Goal: Information Seeking & Learning: Find specific fact

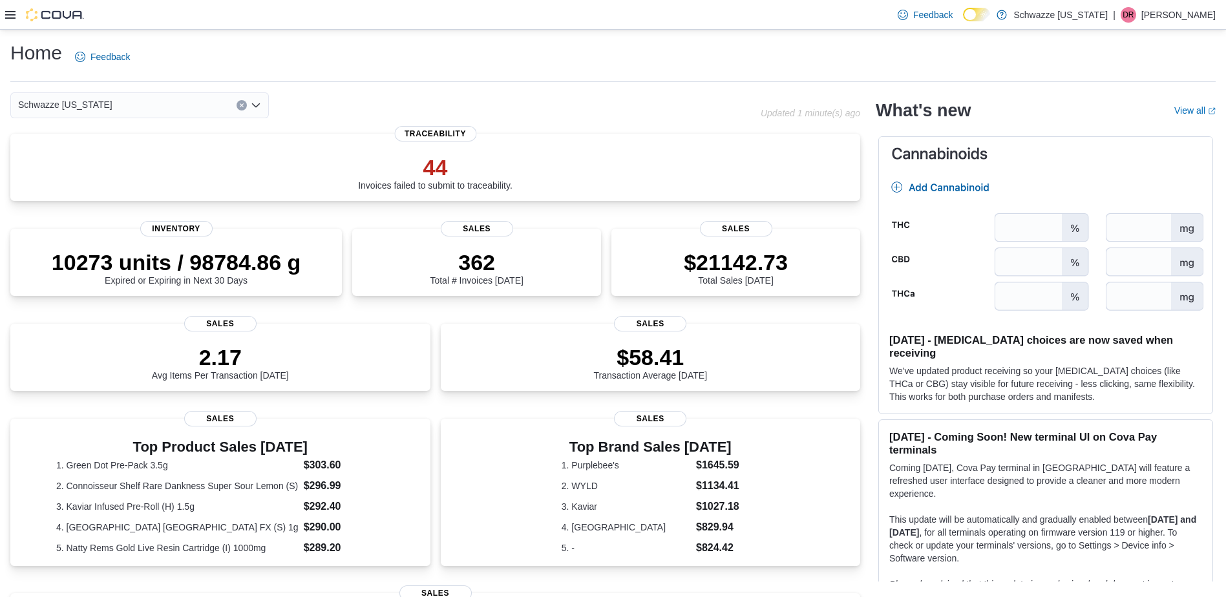
click at [12, 24] on div at bounding box center [44, 14] width 79 height 29
click at [10, 17] on icon at bounding box center [10, 15] width 10 height 8
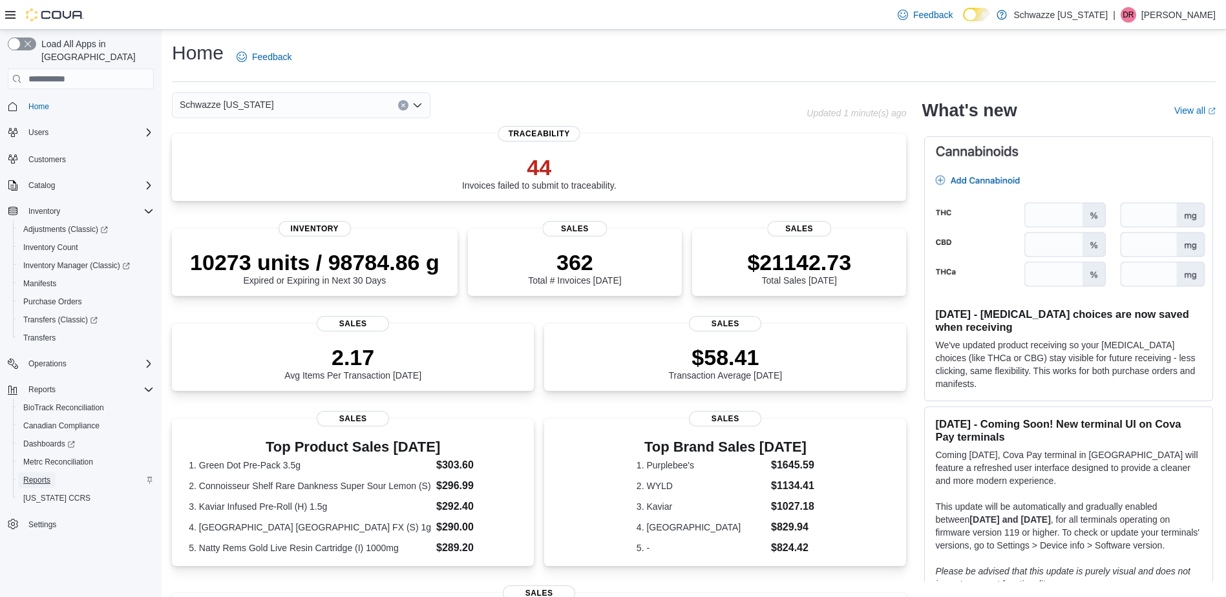
click at [53, 472] on link "Reports" at bounding box center [36, 480] width 37 height 16
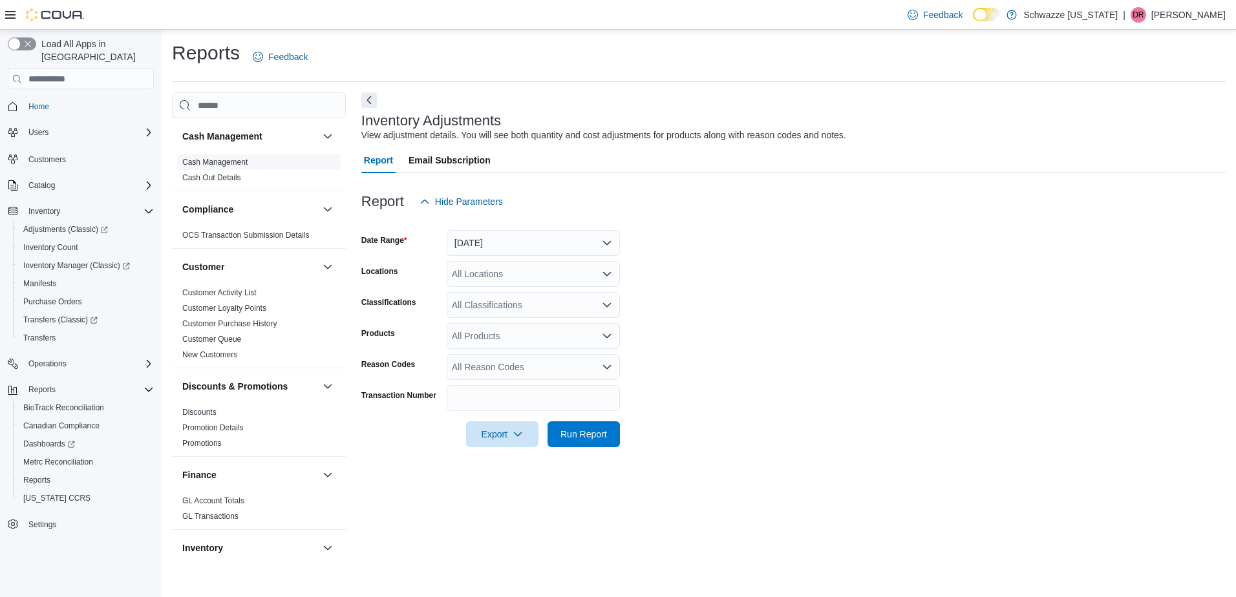
click at [207, 160] on link "Cash Management" at bounding box center [214, 162] width 65 height 9
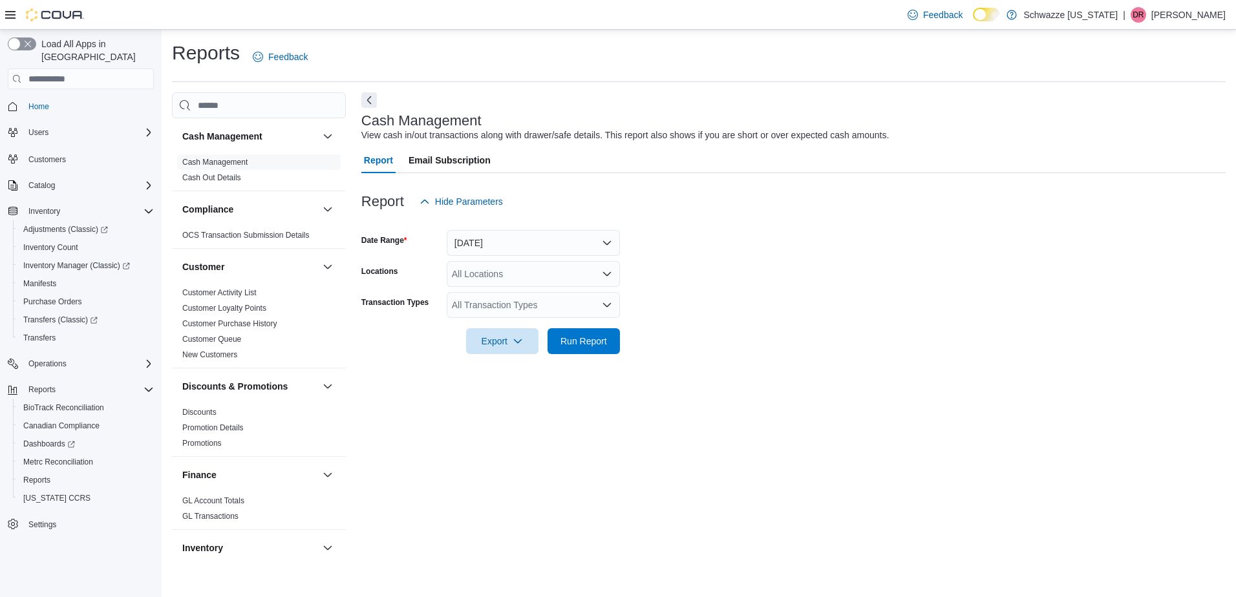
click at [605, 264] on div "All Locations" at bounding box center [533, 274] width 173 height 26
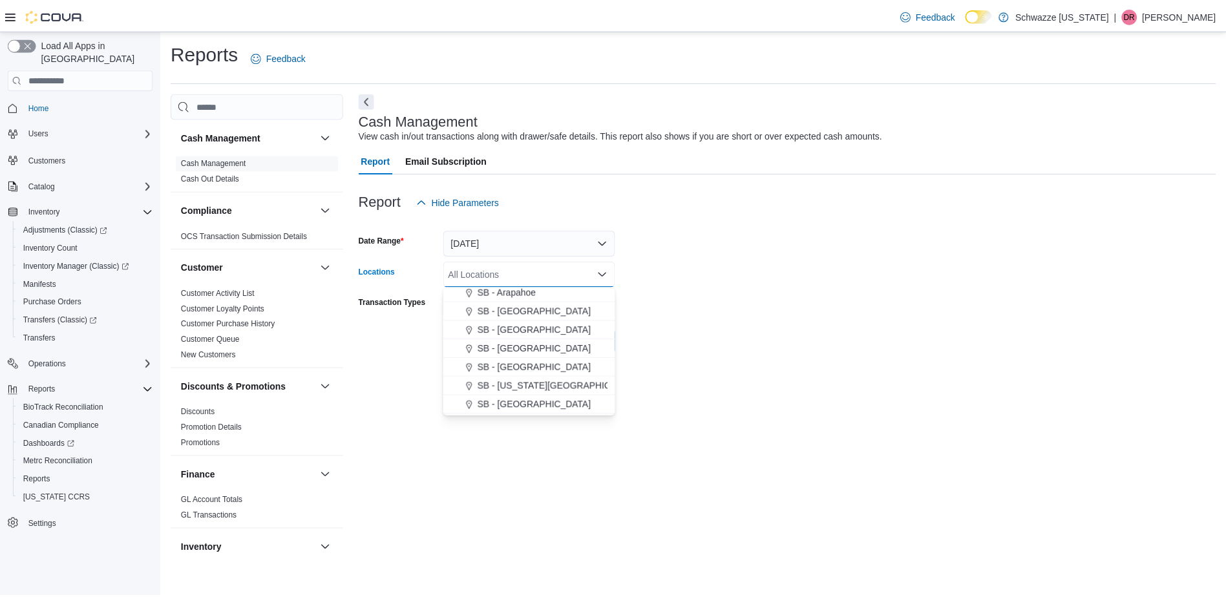
scroll to position [194, 0]
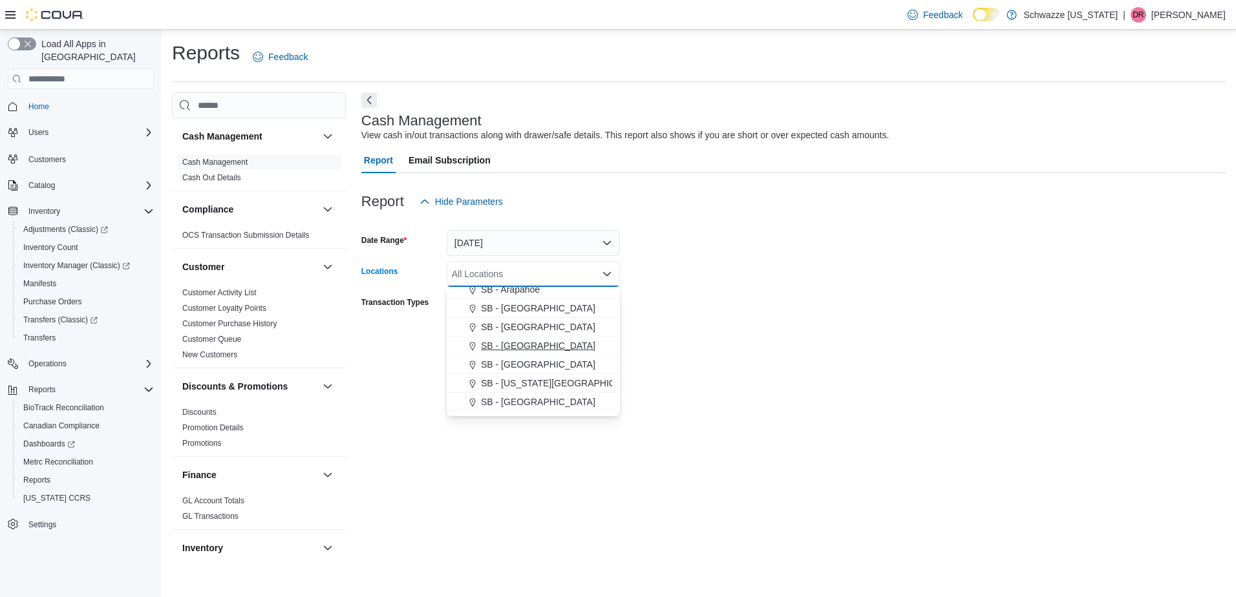
click at [524, 339] on button "SB - Boulder" at bounding box center [533, 346] width 173 height 19
click at [812, 339] on form "Date Range Today Locations SB - Boulder Combo box. Selected. SB - Boulder. Pres…" at bounding box center [793, 285] width 864 height 140
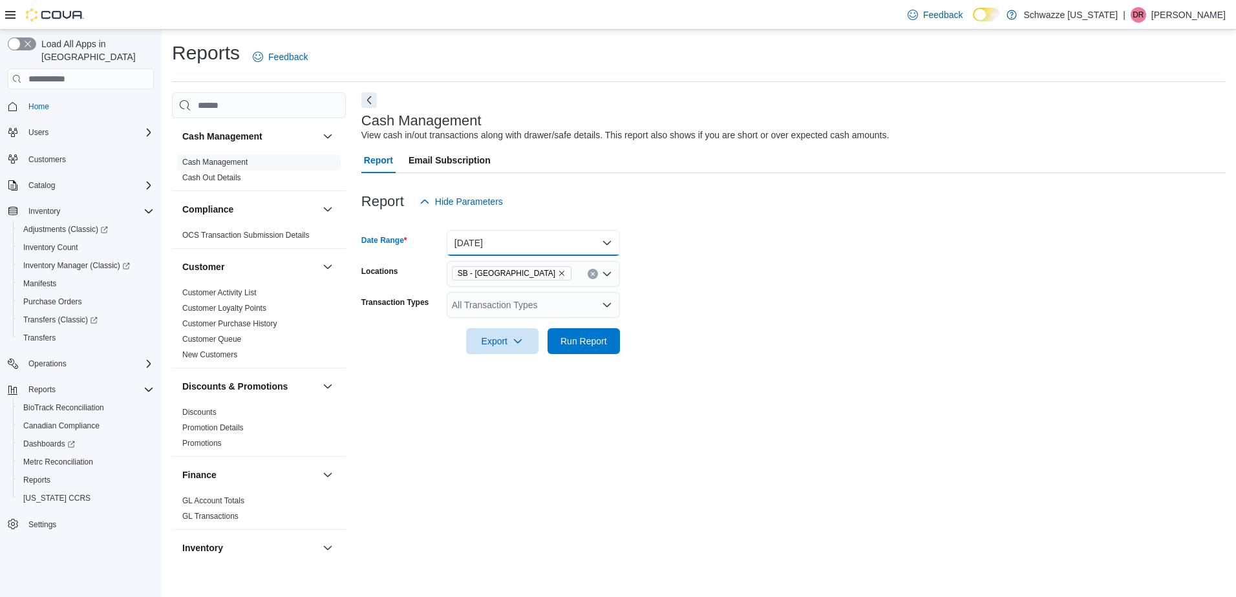
click at [602, 242] on button "Today" at bounding box center [533, 243] width 173 height 26
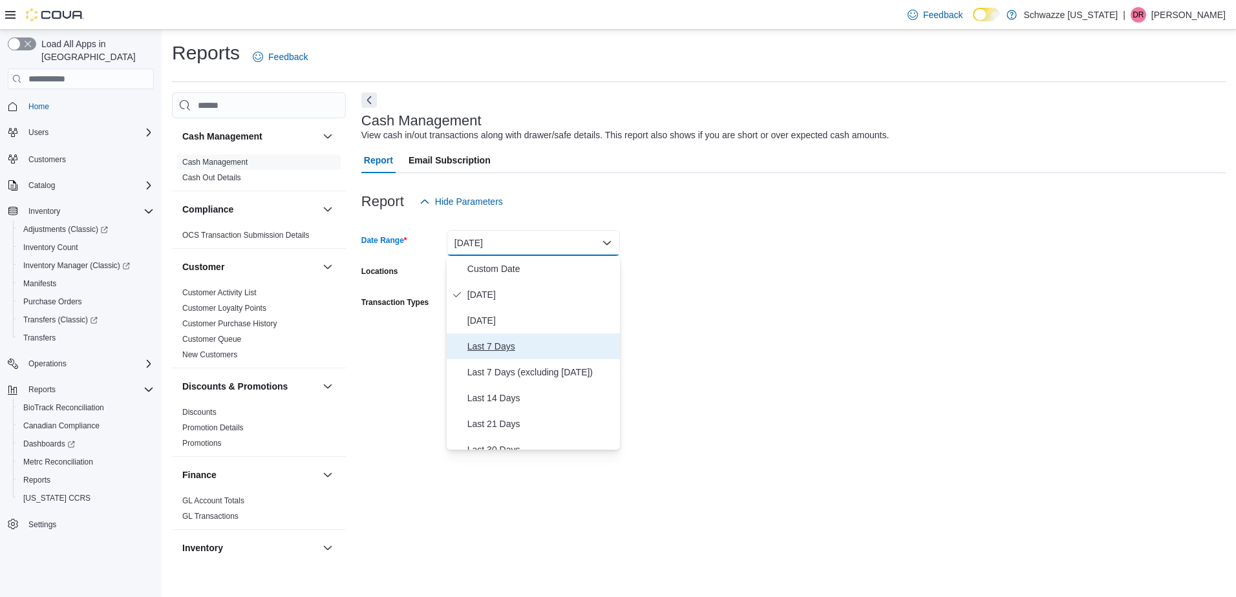
click at [477, 350] on span "Last 7 Days" at bounding box center [540, 347] width 147 height 16
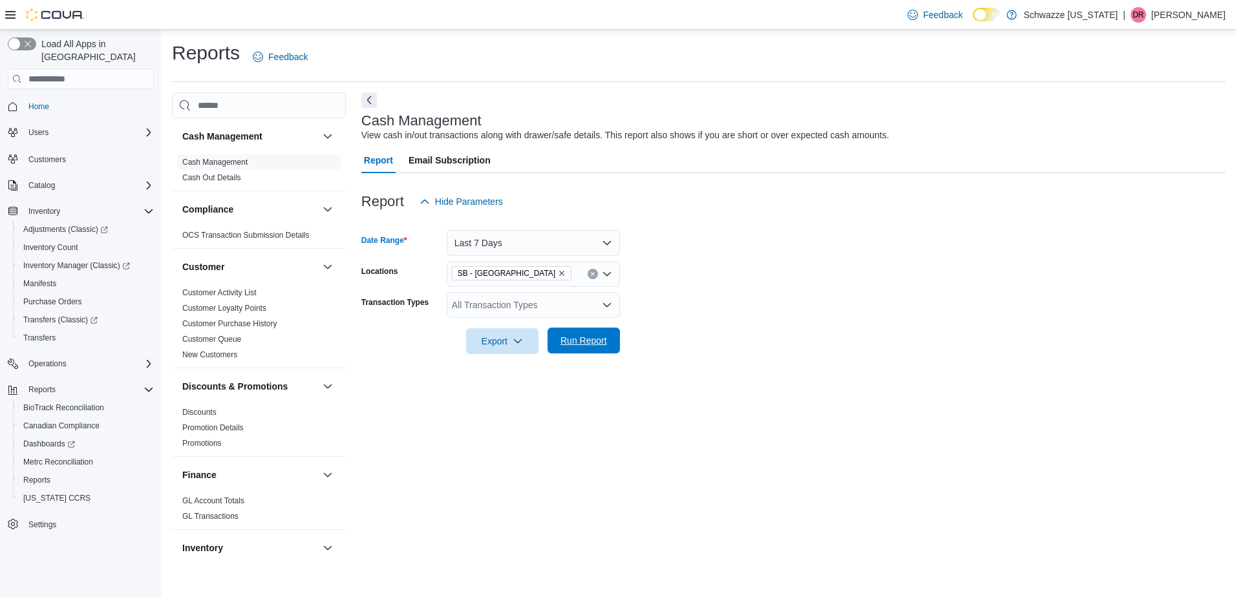
click at [585, 340] on span "Run Report" at bounding box center [583, 340] width 47 height 13
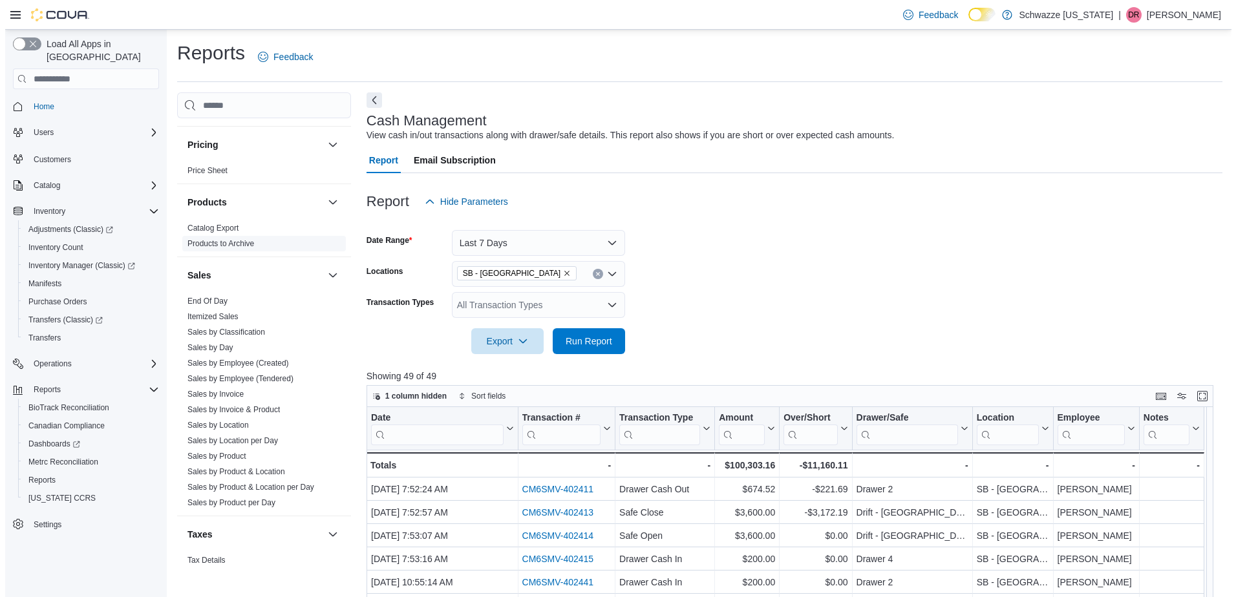
scroll to position [776, 0]
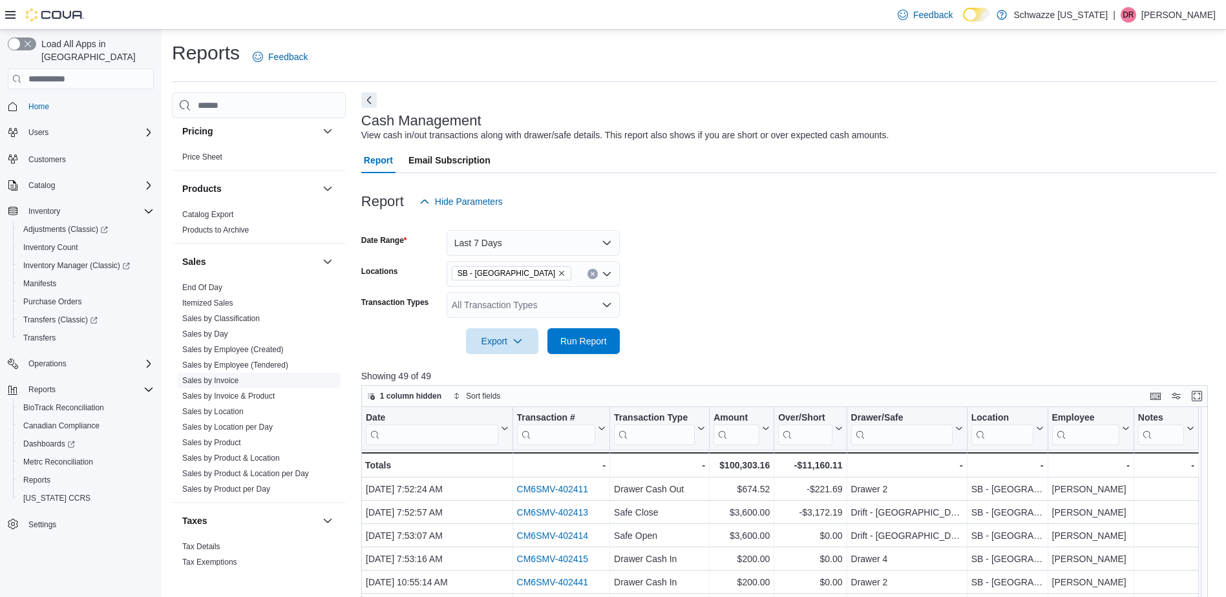
click at [220, 379] on link "Sales by Invoice" at bounding box center [210, 380] width 56 height 9
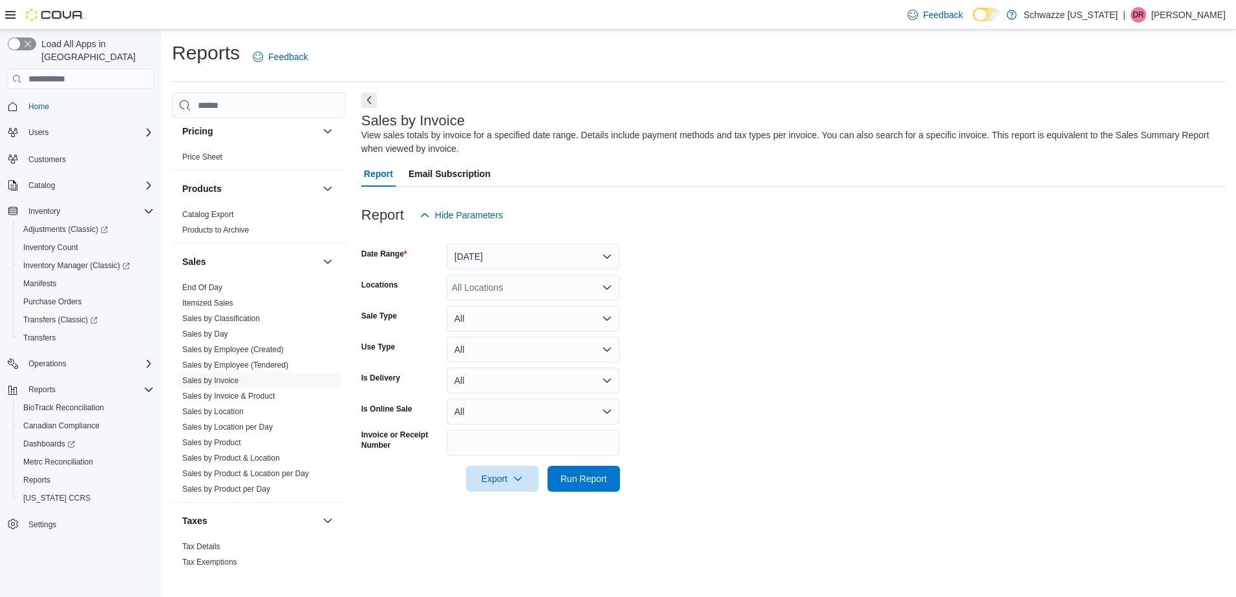
click at [609, 288] on icon "Open list of options" at bounding box center [607, 288] width 8 height 4
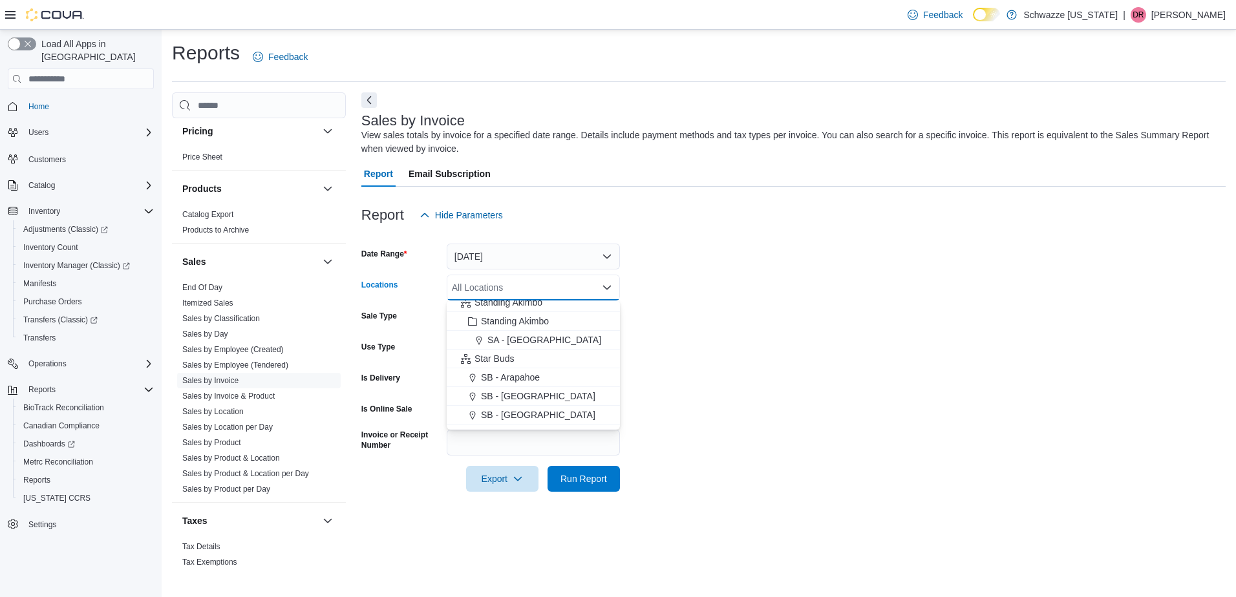
scroll to position [129, 0]
click at [517, 422] on span "SB - Boulder" at bounding box center [538, 424] width 114 height 13
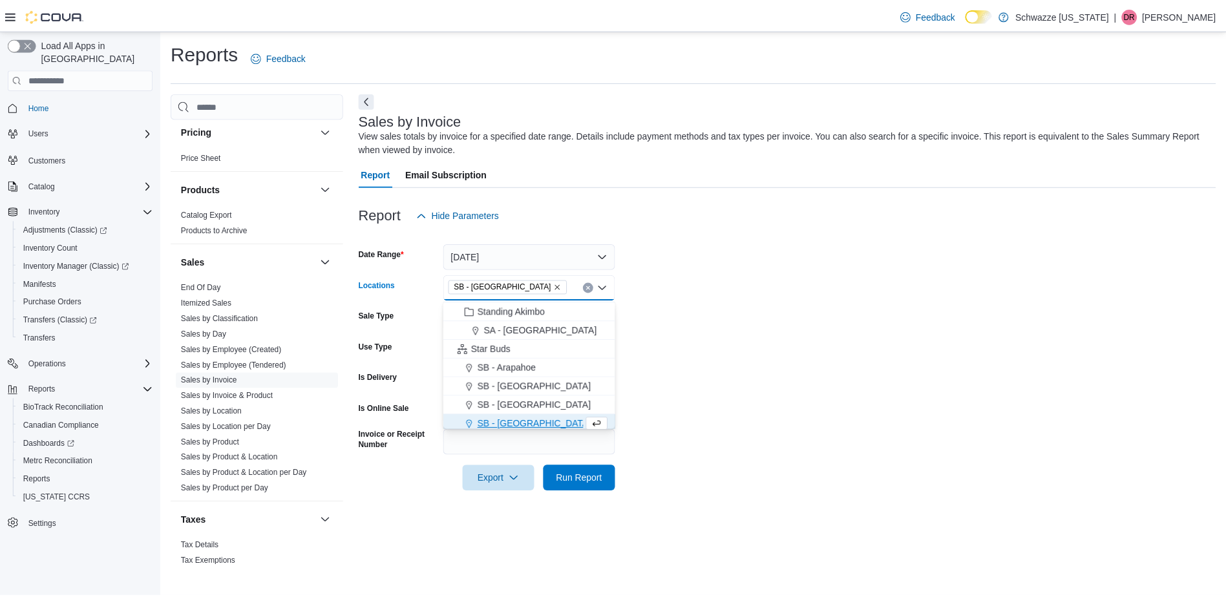
scroll to position [133, 0]
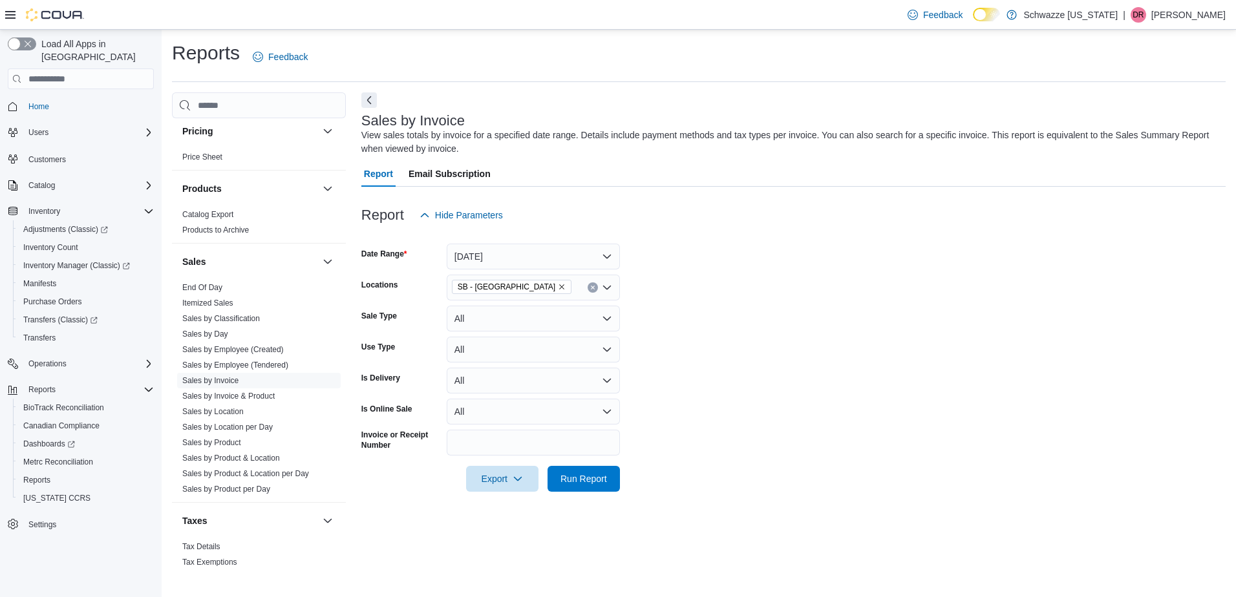
click at [690, 232] on div at bounding box center [793, 236] width 864 height 16
click at [602, 252] on button "Yesterday" at bounding box center [533, 257] width 173 height 26
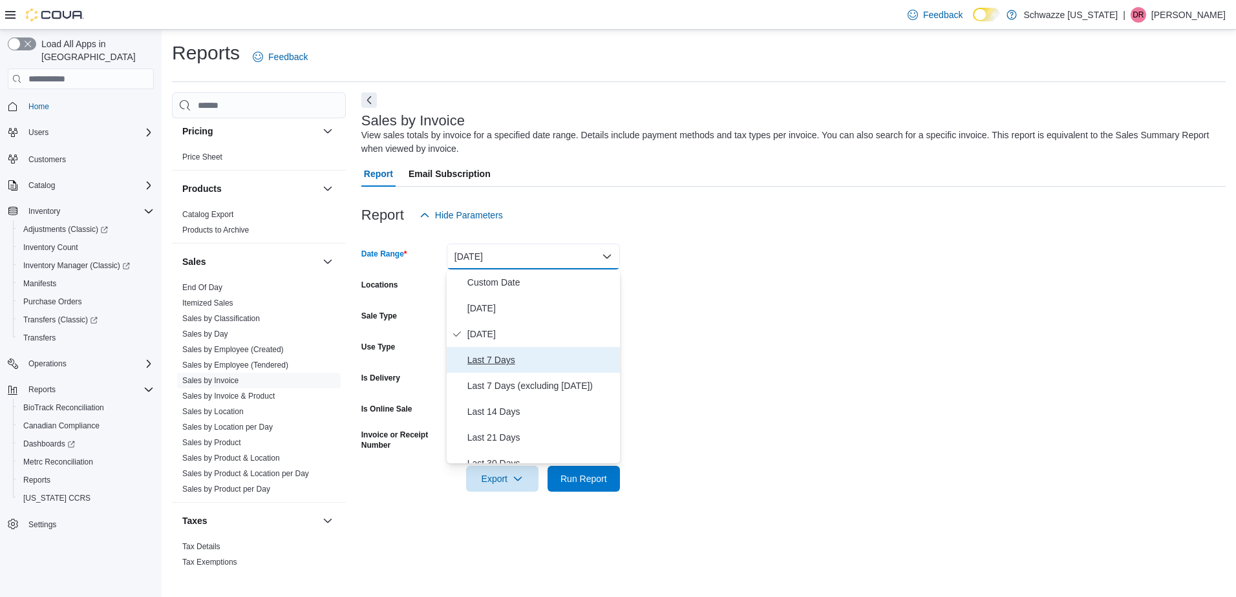
click at [500, 362] on span "Last 7 Days" at bounding box center [540, 360] width 147 height 16
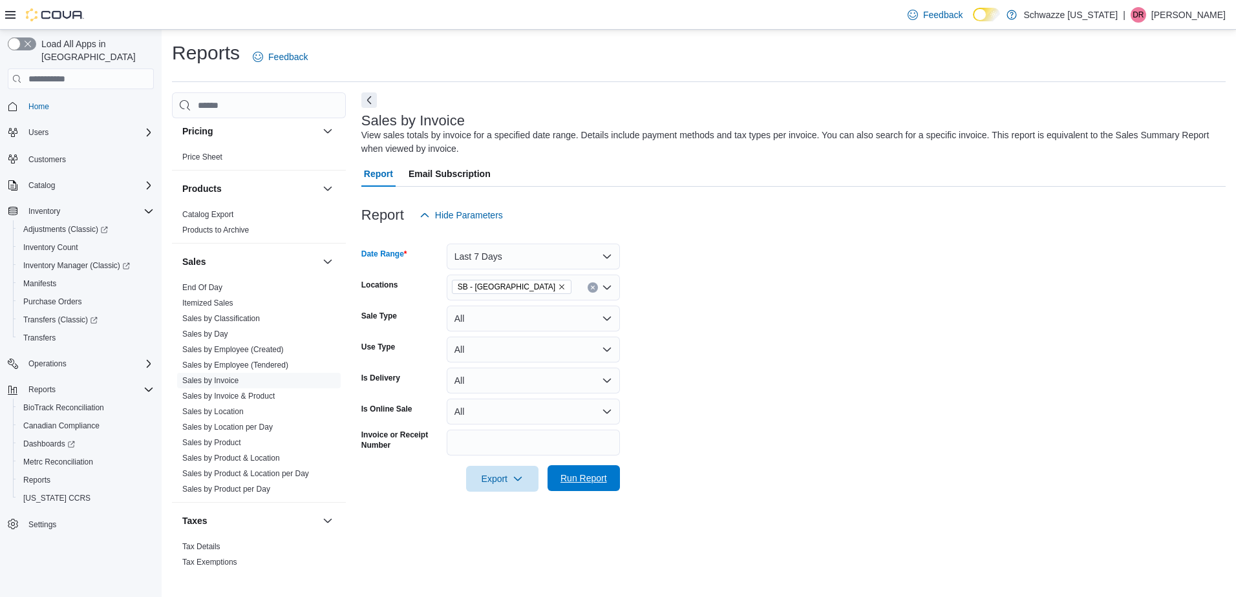
click at [583, 481] on span "Run Report" at bounding box center [583, 478] width 47 height 13
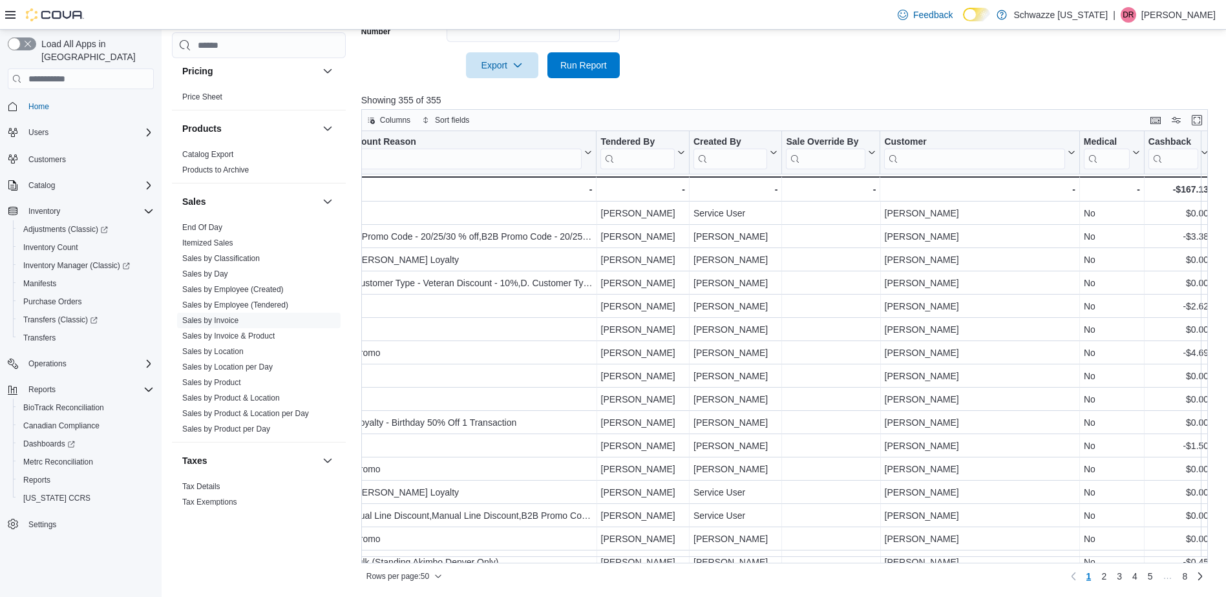
scroll to position [0, 1518]
click at [638, 158] on input "search" at bounding box center [634, 159] width 74 height 21
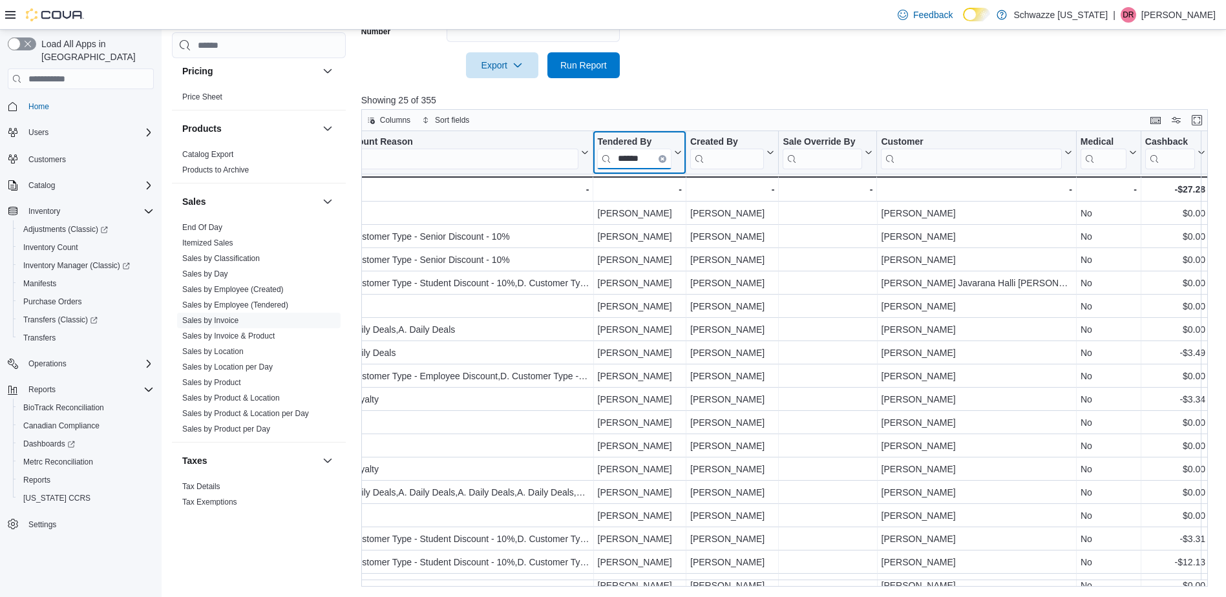
type input "******"
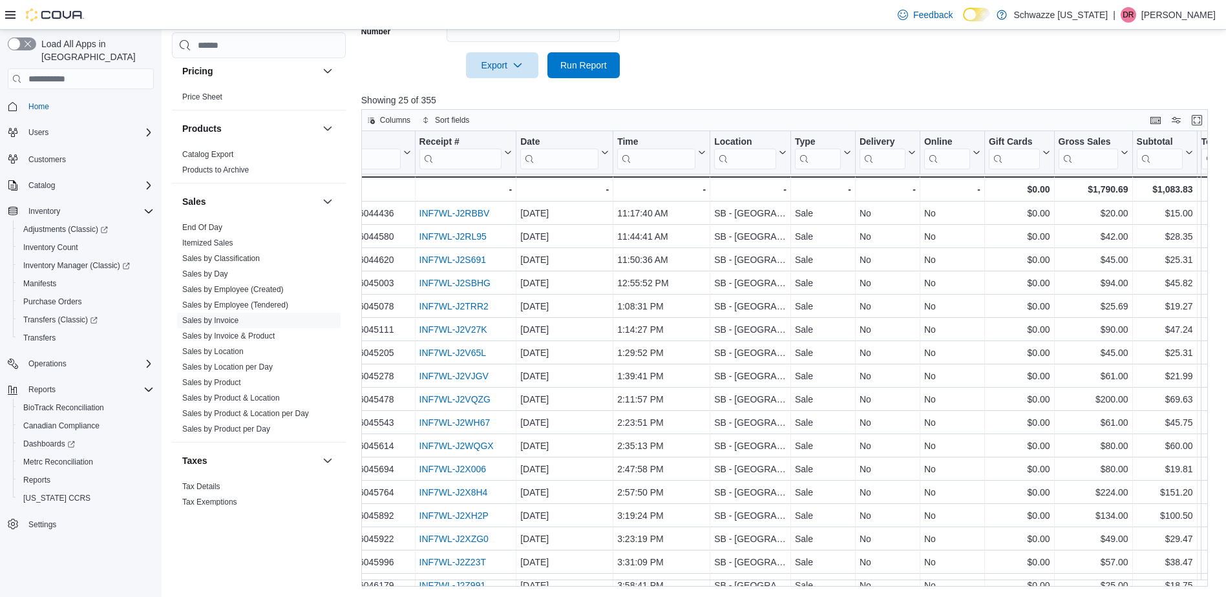
scroll to position [0, 0]
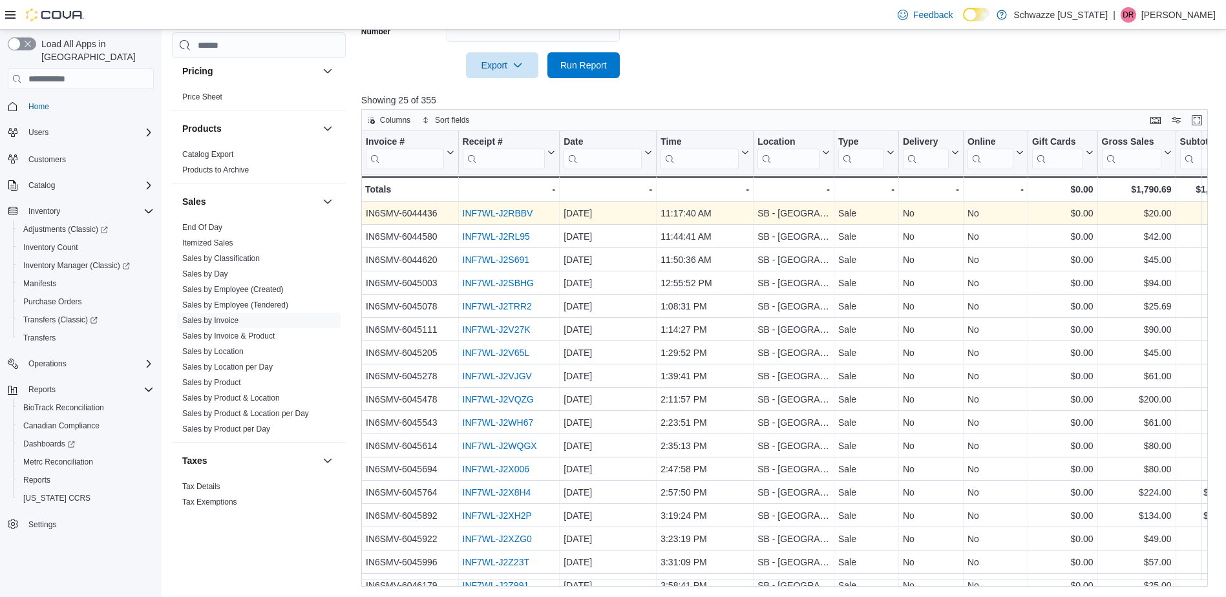
click at [485, 212] on link "INF7WL-J2RBBV" at bounding box center [497, 213] width 70 height 10
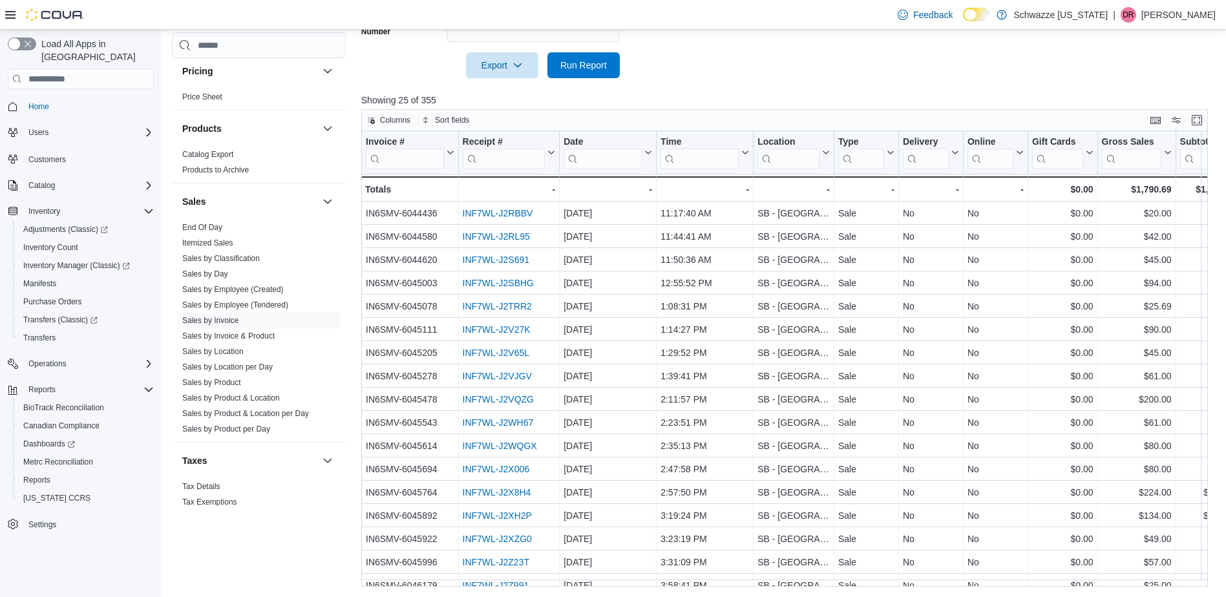
scroll to position [90, 0]
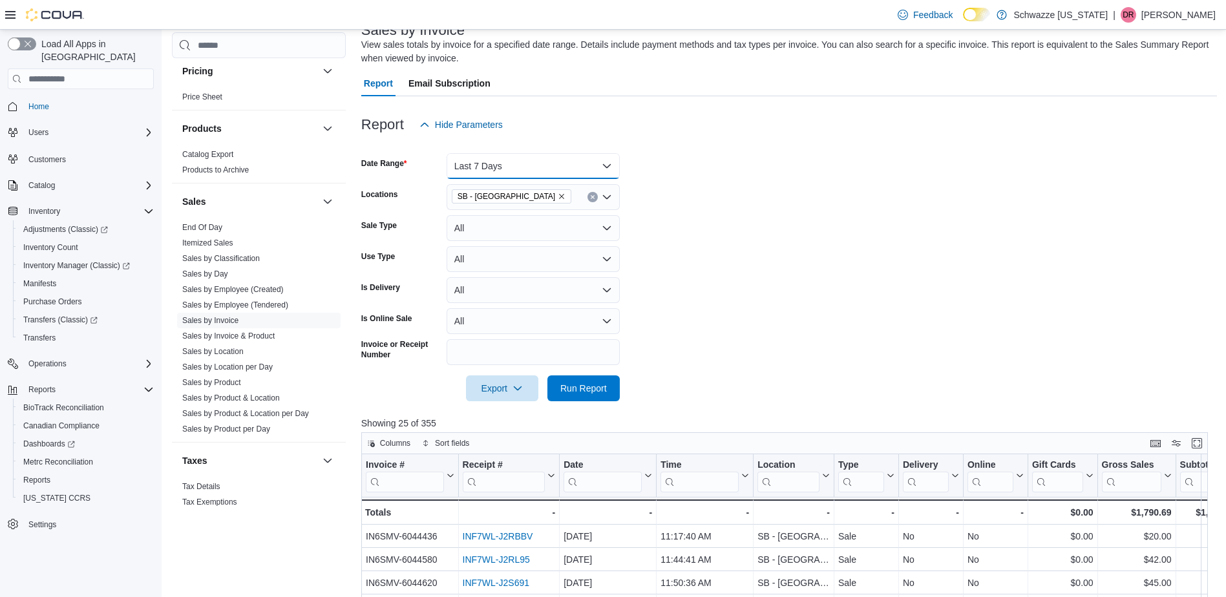
click at [606, 166] on button "Last 7 Days" at bounding box center [533, 166] width 173 height 26
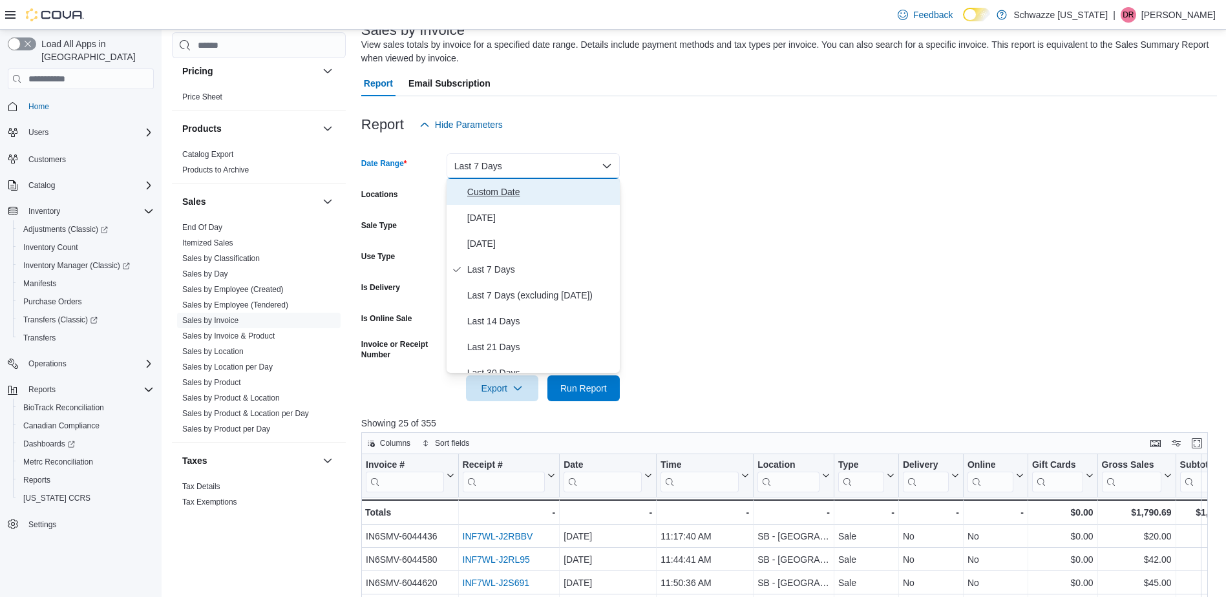
click at [517, 191] on span "Custom Date" at bounding box center [540, 192] width 147 height 16
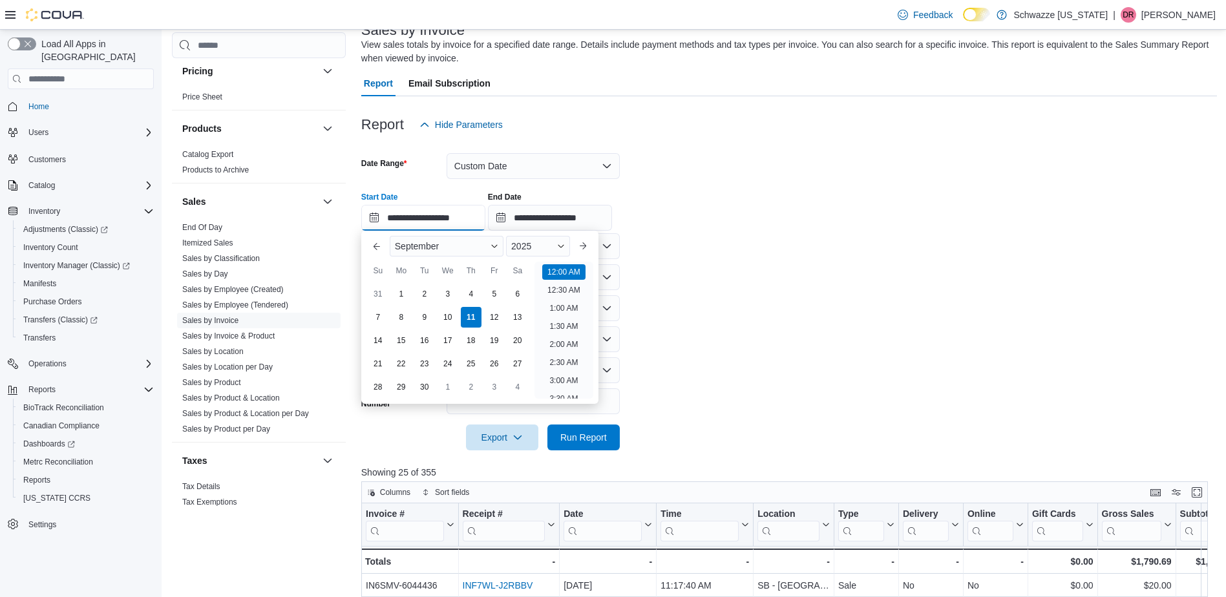
click at [421, 222] on input "**********" at bounding box center [423, 218] width 124 height 26
click at [375, 249] on button "Previous Month" at bounding box center [376, 246] width 21 height 21
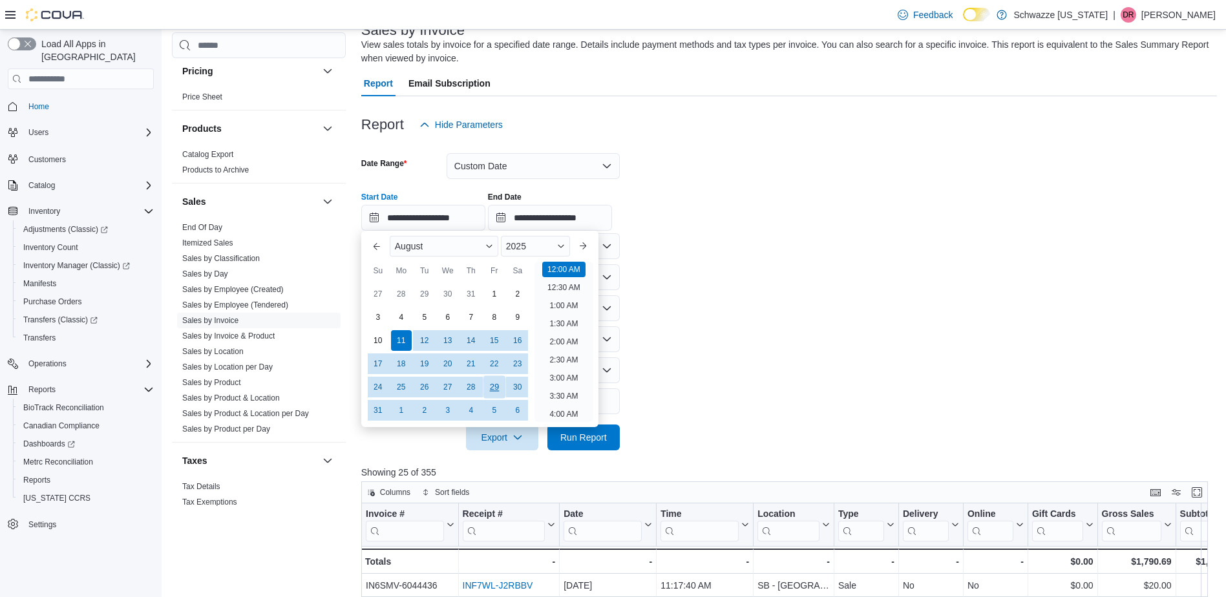
click at [502, 385] on div "29" at bounding box center [494, 387] width 23 height 23
type input "**********"
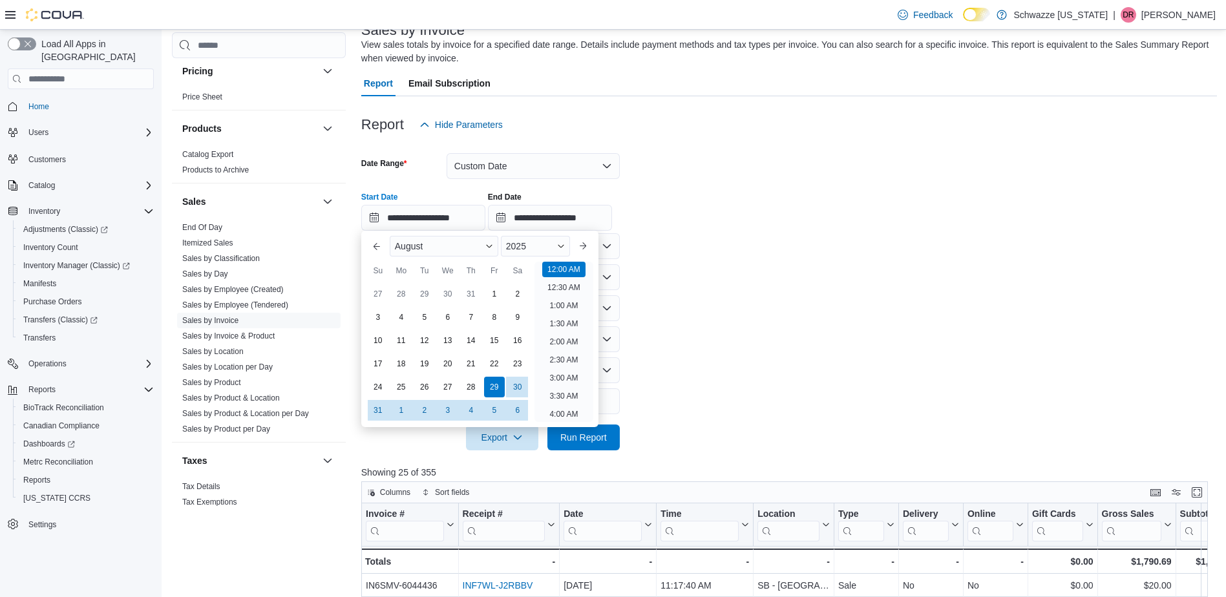
click at [809, 334] on form "**********" at bounding box center [789, 294] width 856 height 313
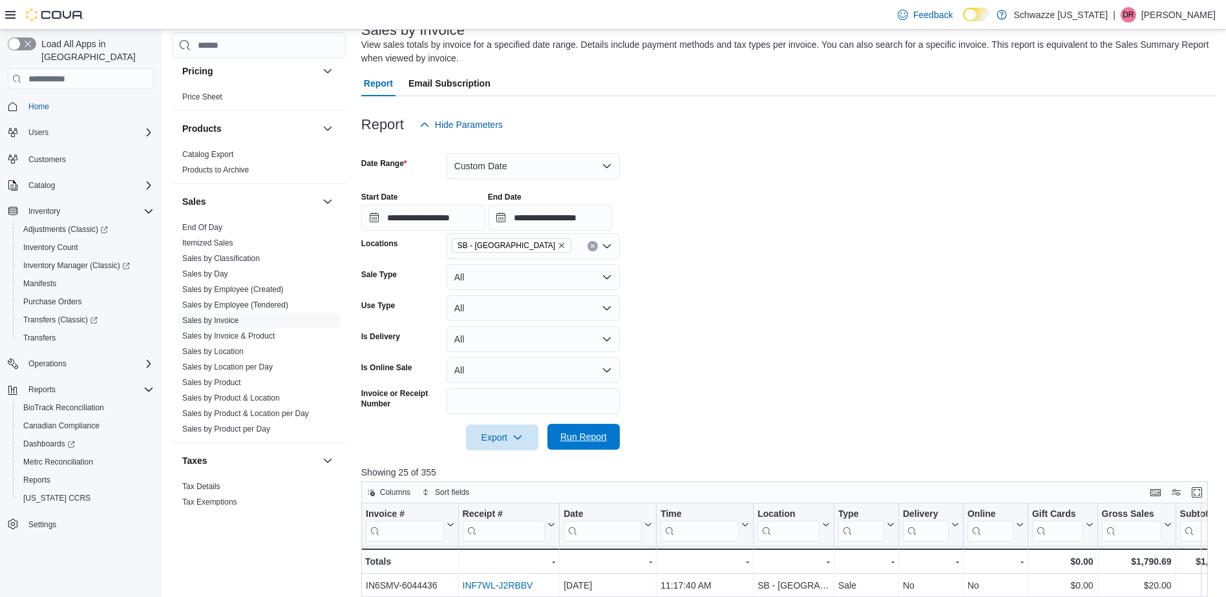
click at [573, 438] on span "Run Report" at bounding box center [583, 436] width 47 height 13
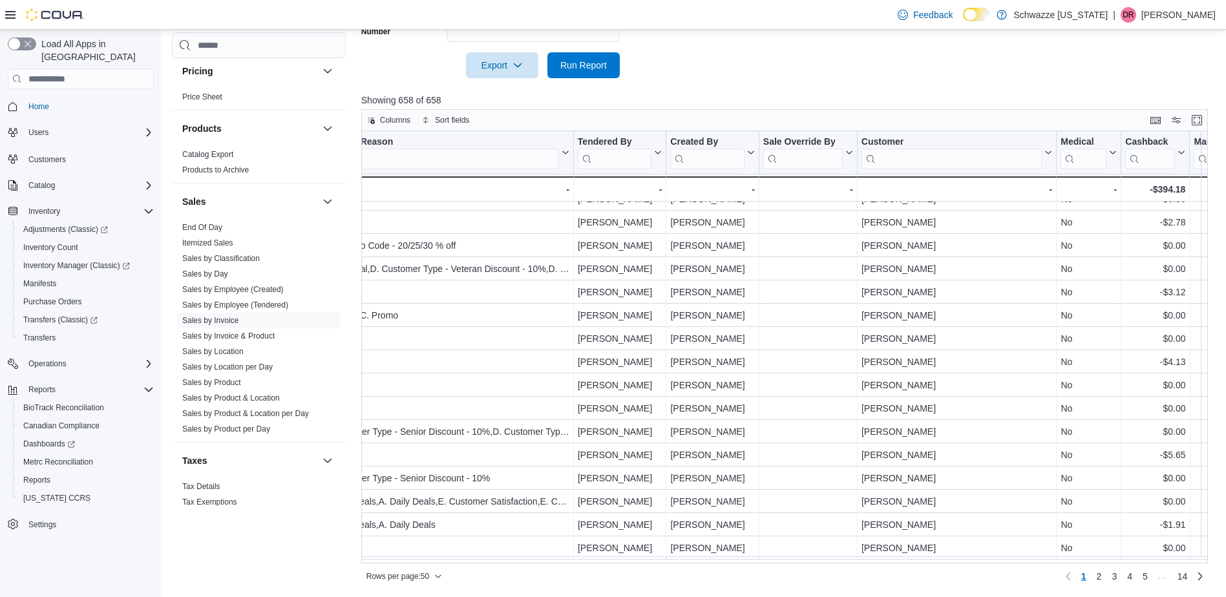
scroll to position [808, 1541]
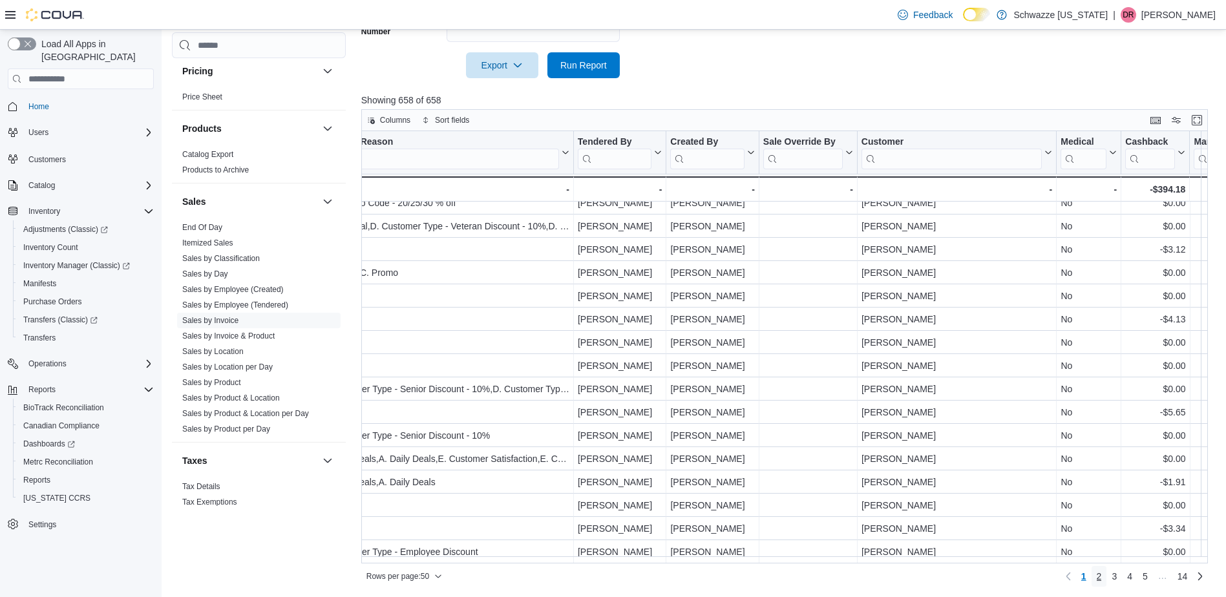
click at [1103, 581] on link "2" at bounding box center [1100, 576] width 16 height 21
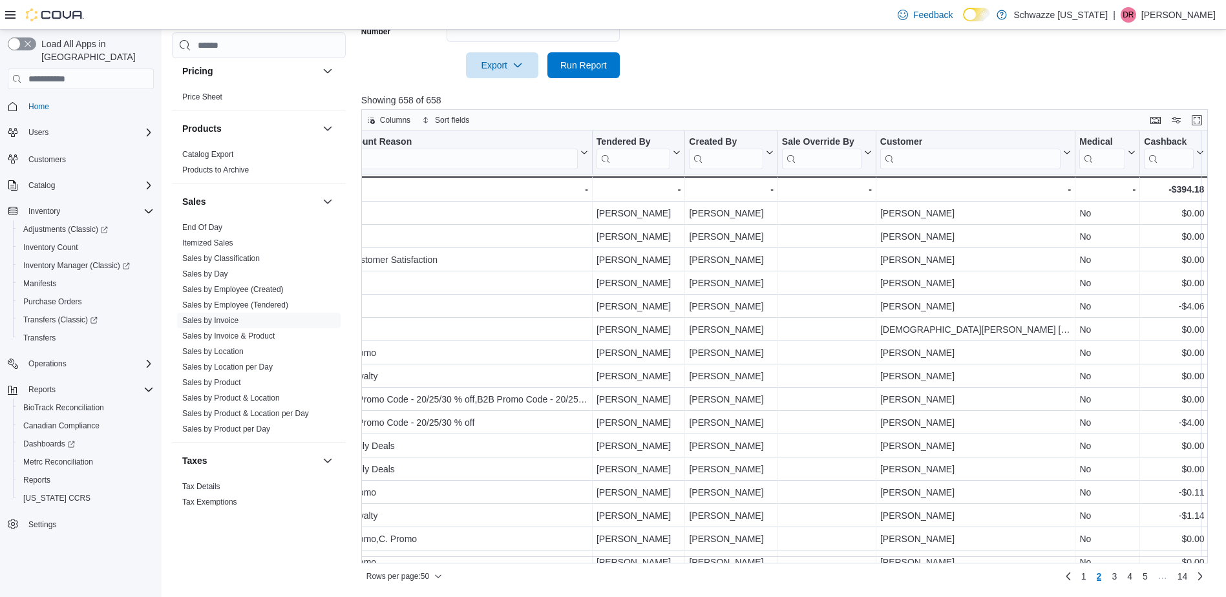
scroll to position [0, 1526]
